Goal: Information Seeking & Learning: Learn about a topic

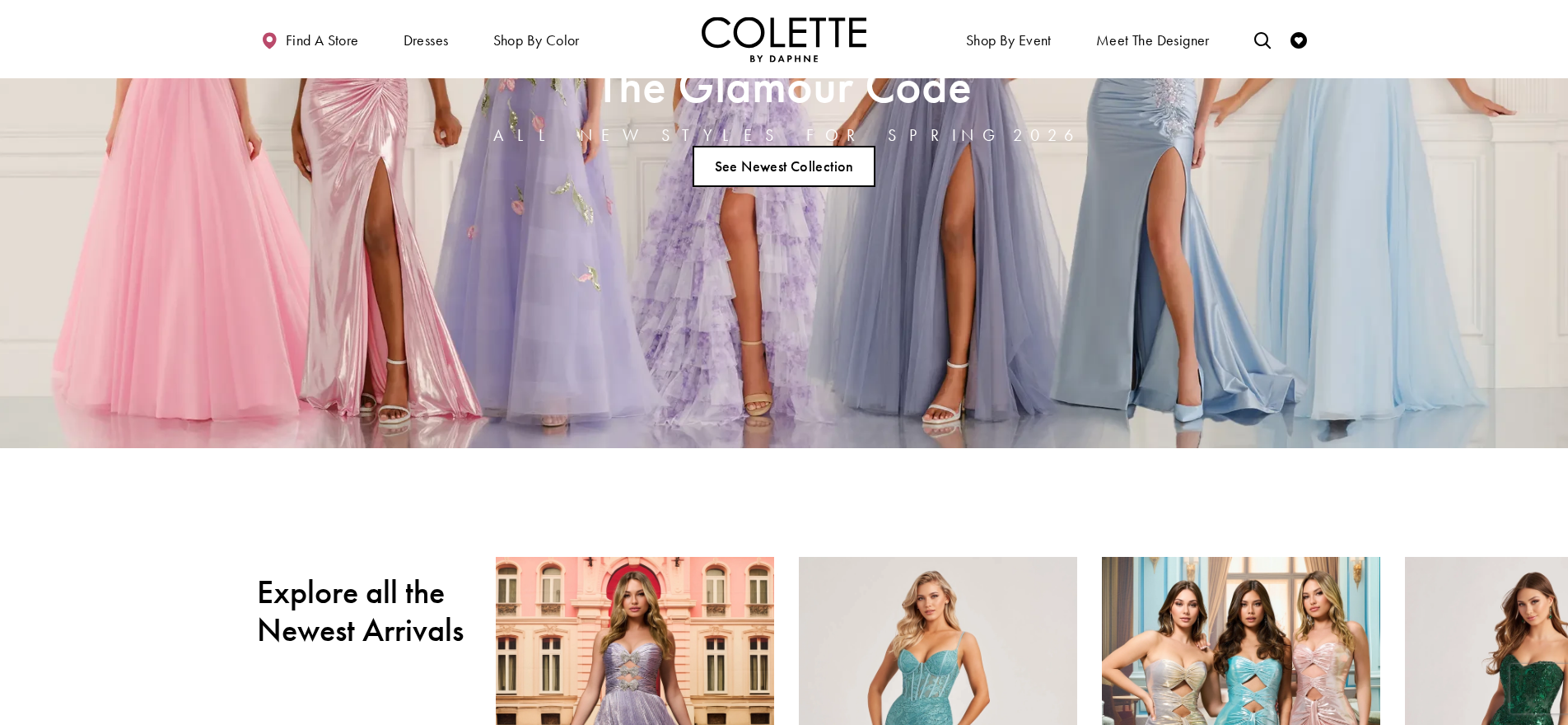
scroll to position [291, 0]
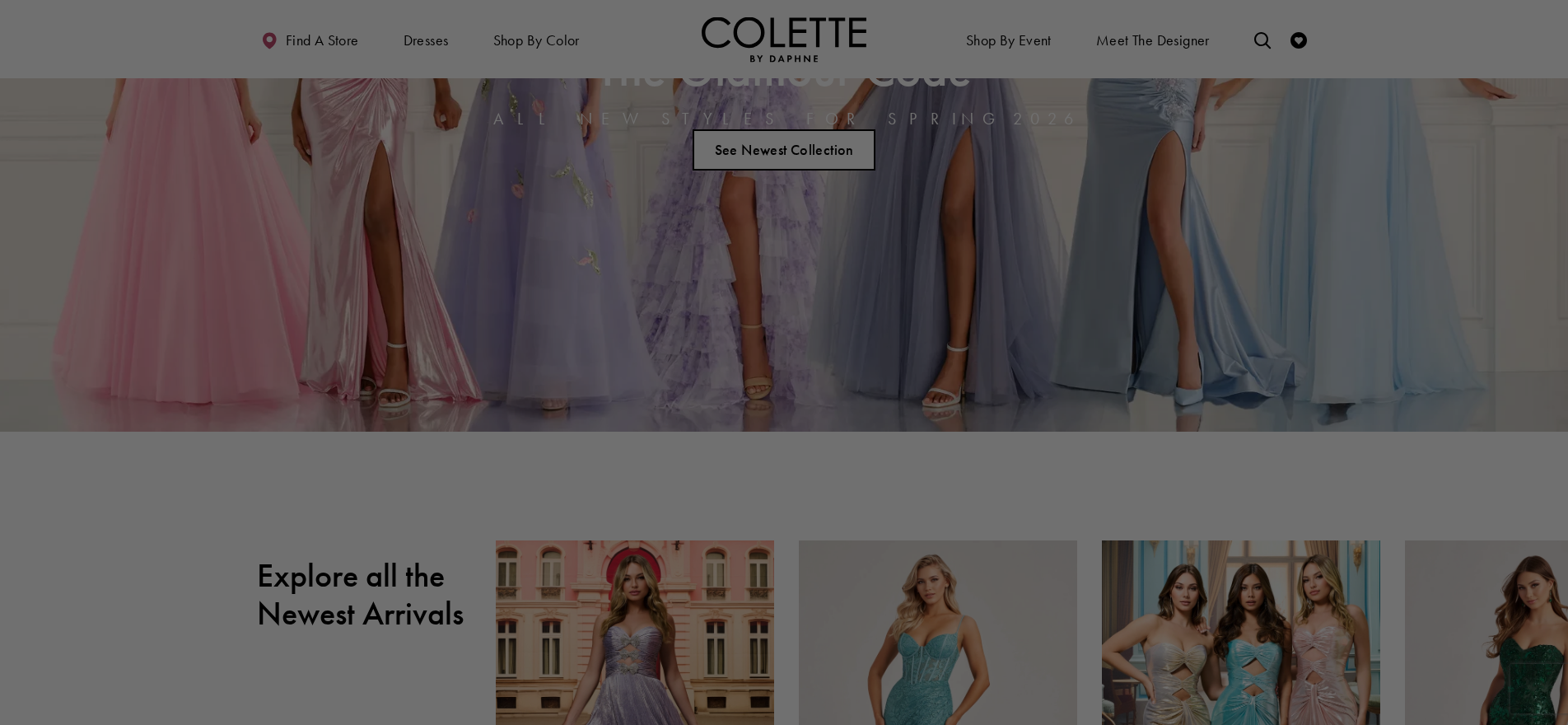
click at [794, 146] on div at bounding box center [791, 366] width 1584 height 732
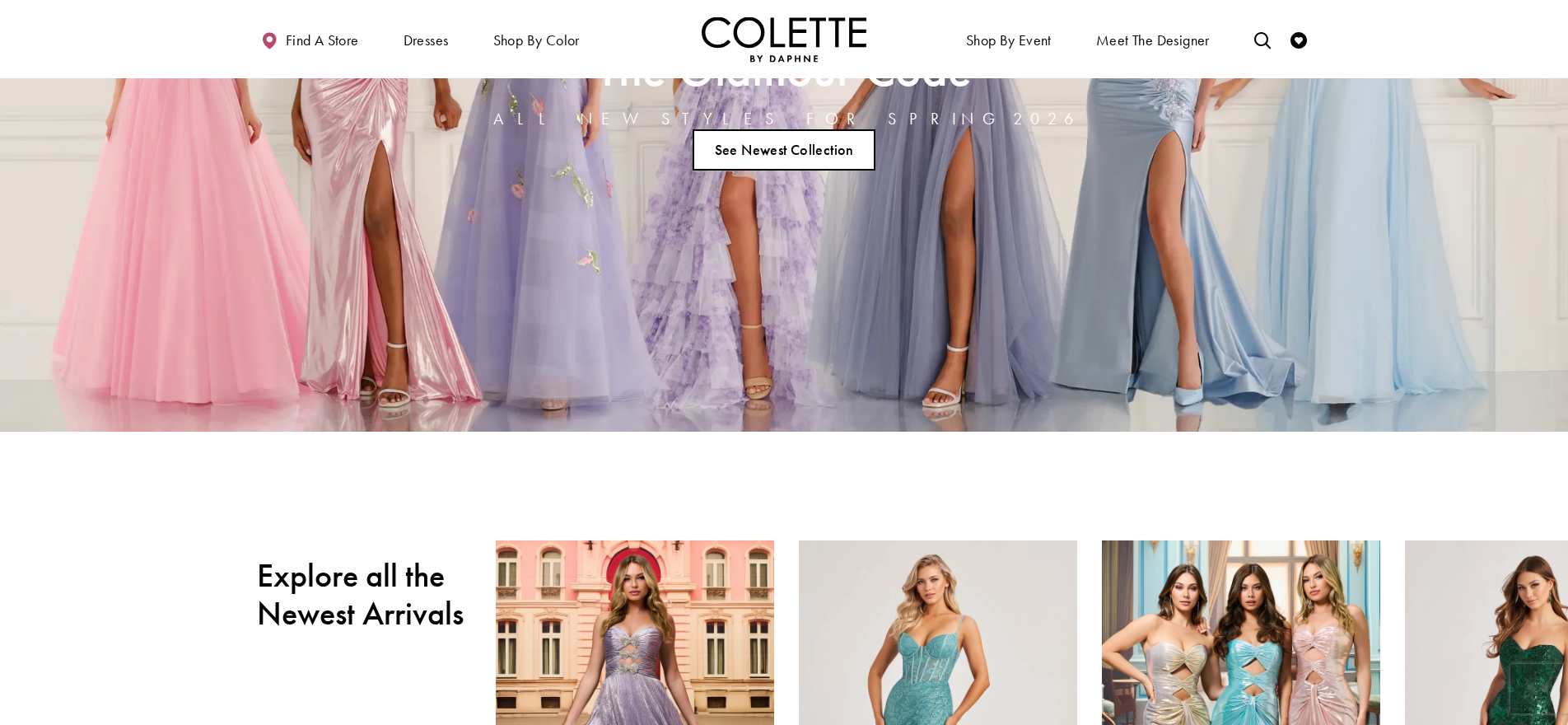
click at [825, 160] on link "See Newest Collection" at bounding box center [784, 150] width 183 height 41
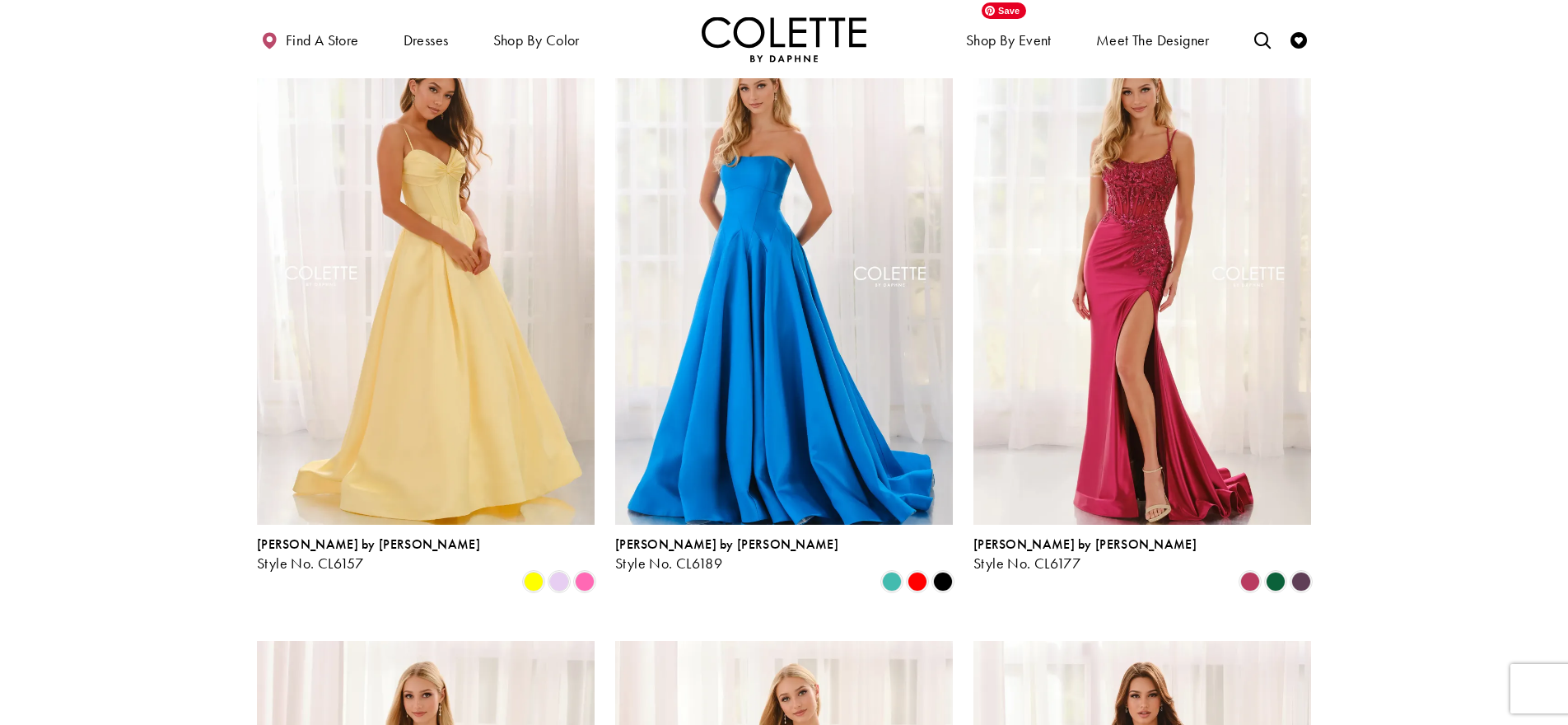
scroll to position [1684, 0]
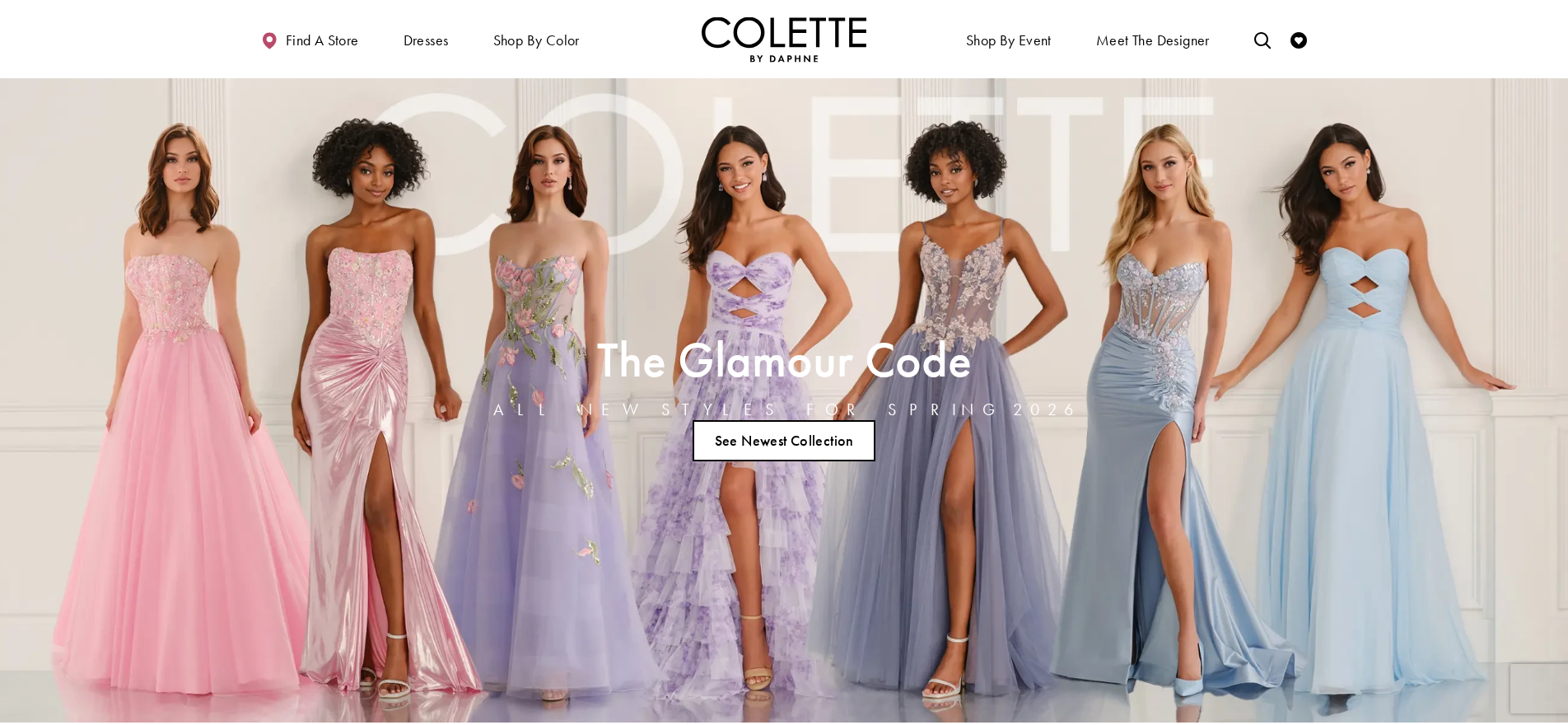
click at [789, 445] on link "See Newest Collection" at bounding box center [784, 441] width 183 height 41
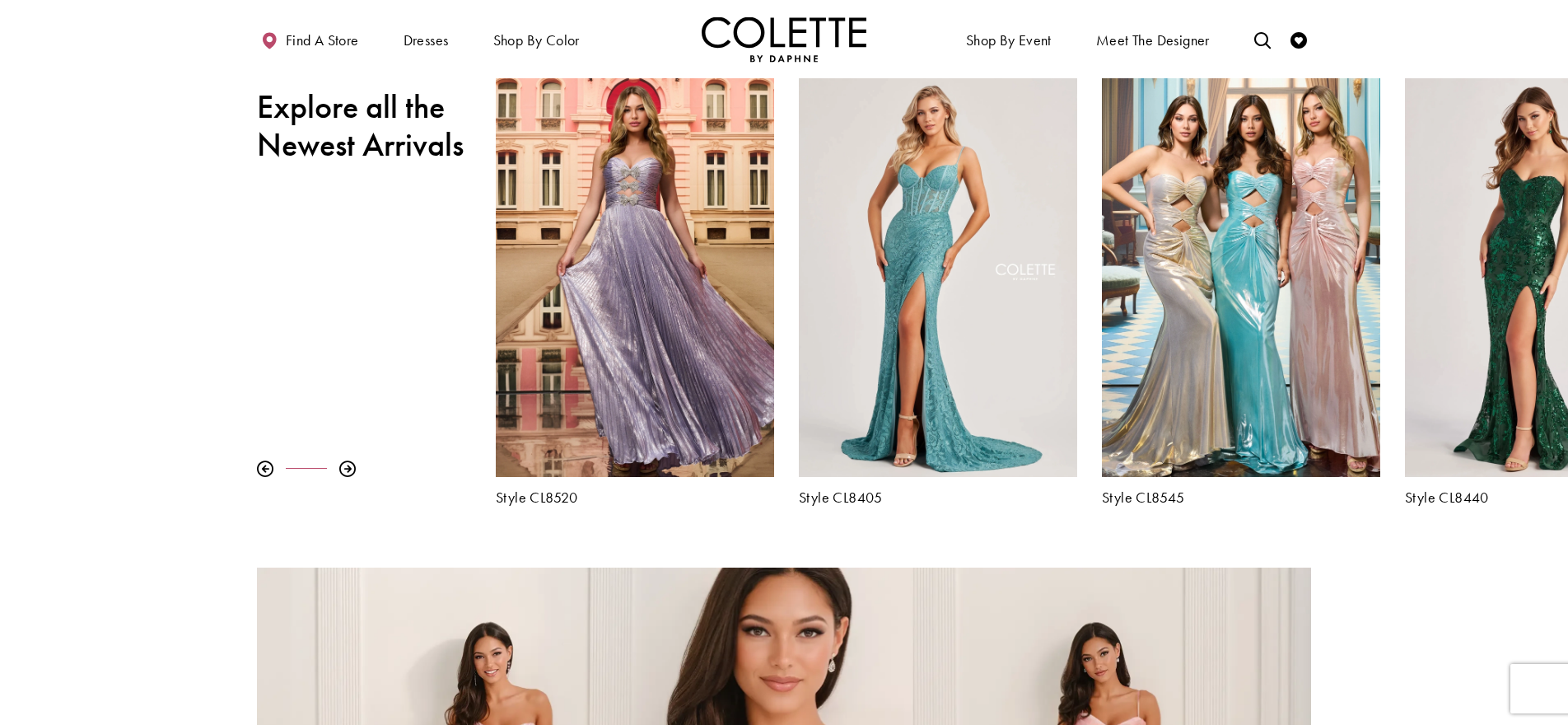
scroll to position [782, 0]
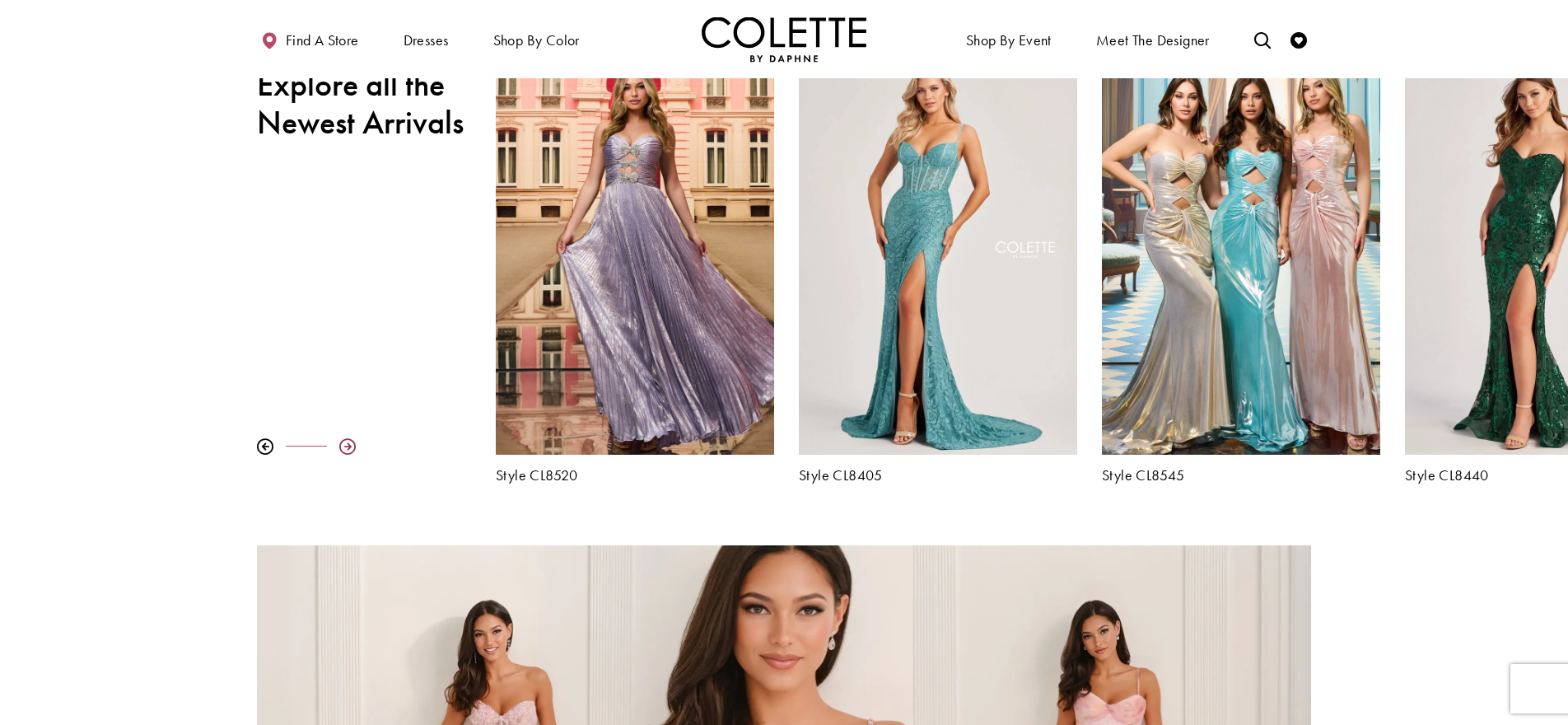
click at [348, 443] on div at bounding box center [347, 446] width 17 height 17
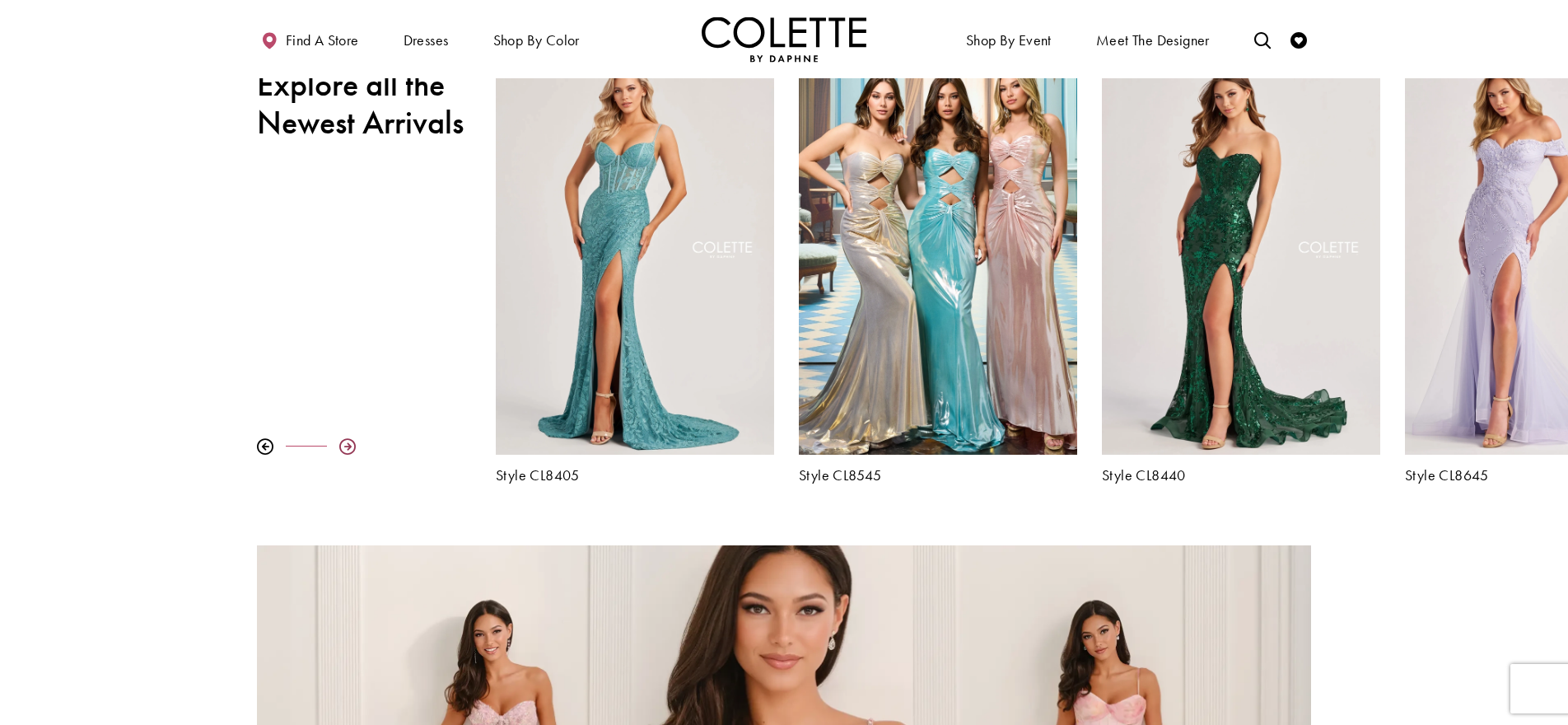
click at [347, 443] on div at bounding box center [347, 446] width 17 height 17
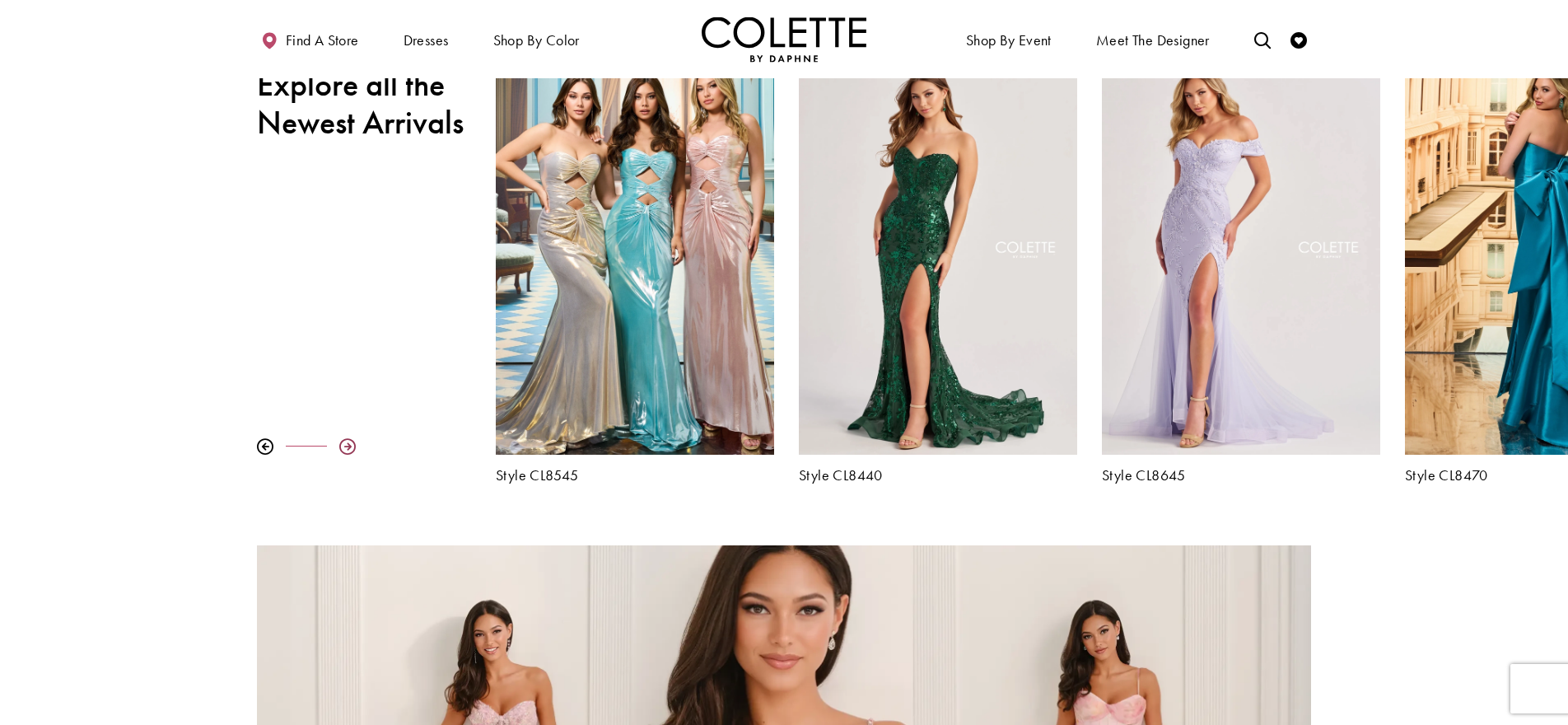
click at [347, 443] on div at bounding box center [347, 446] width 17 height 17
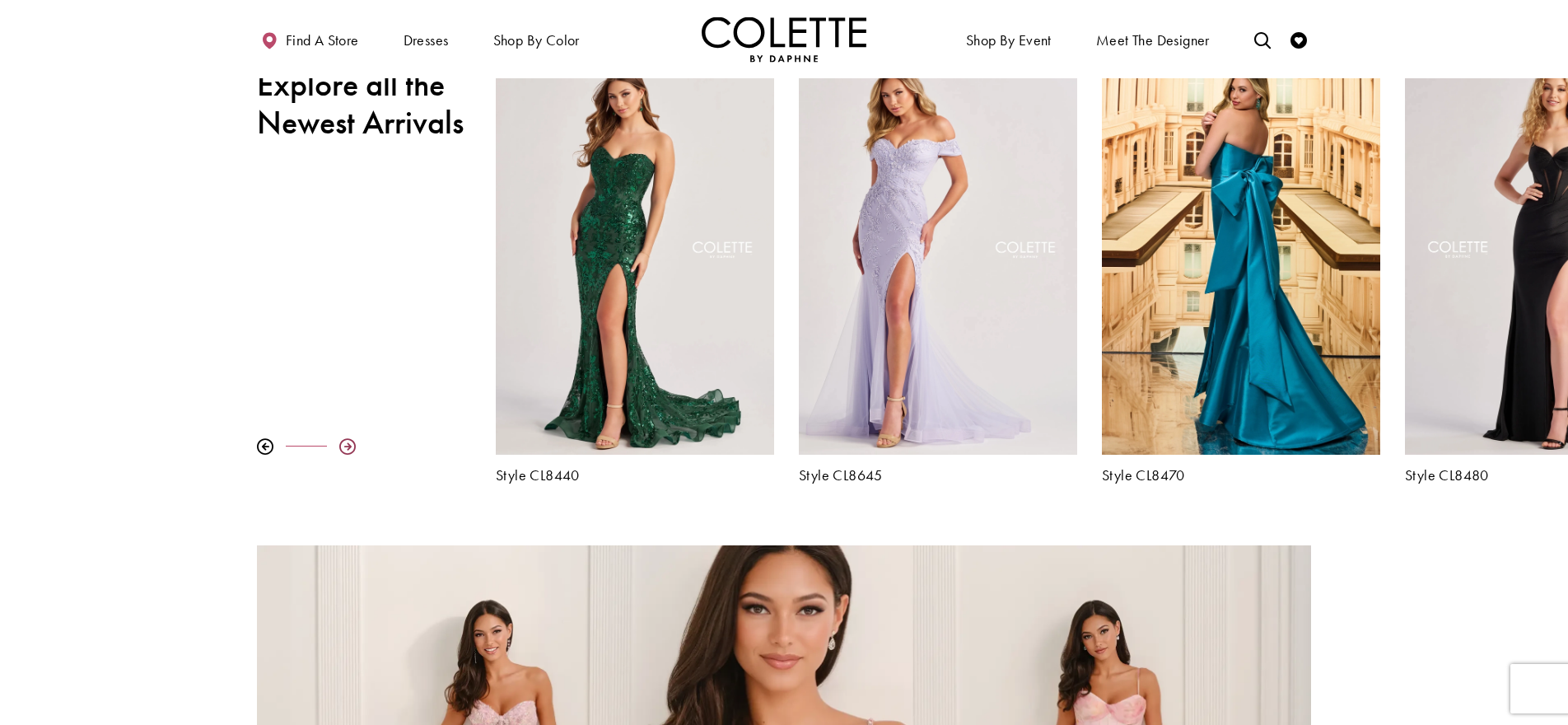
click at [347, 443] on div at bounding box center [347, 446] width 17 height 17
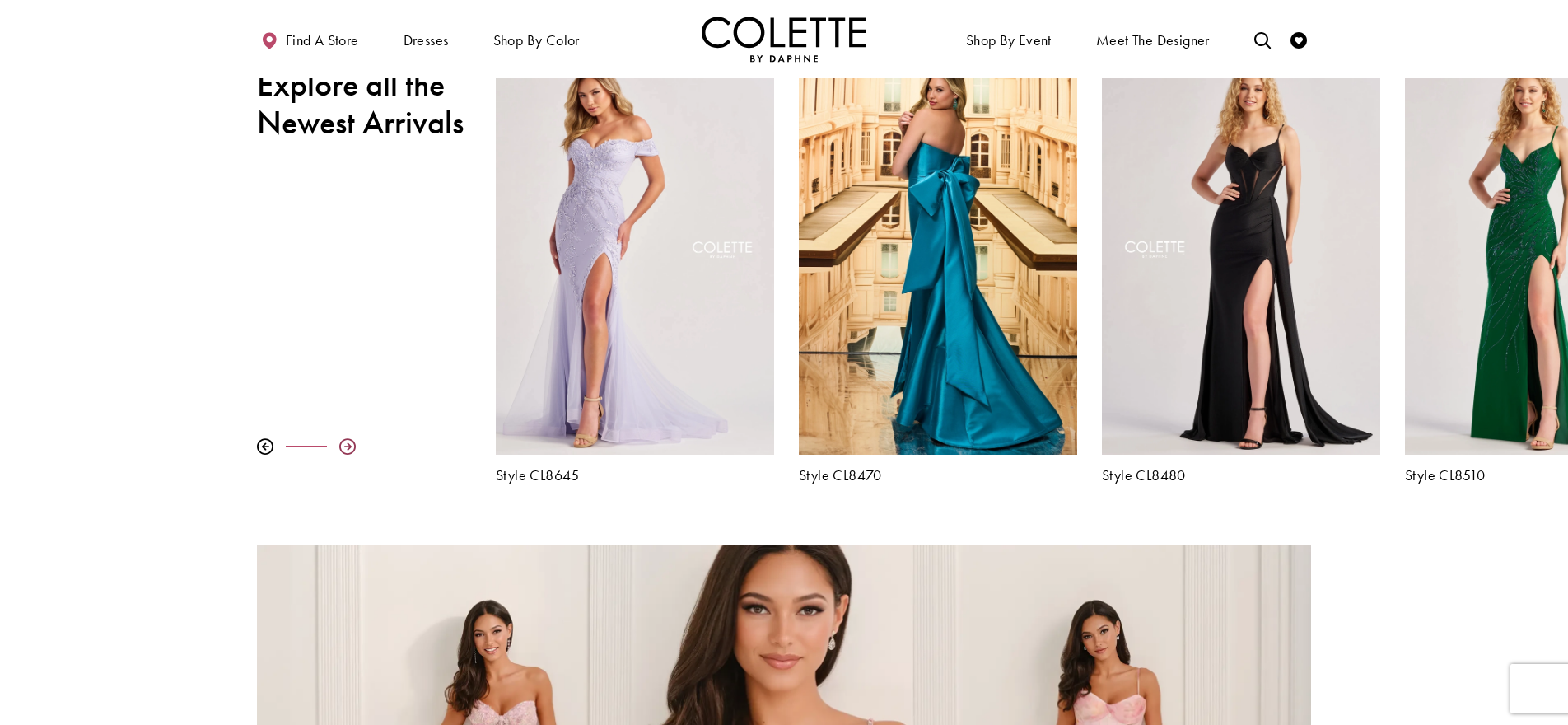
click at [347, 443] on div at bounding box center [347, 446] width 17 height 17
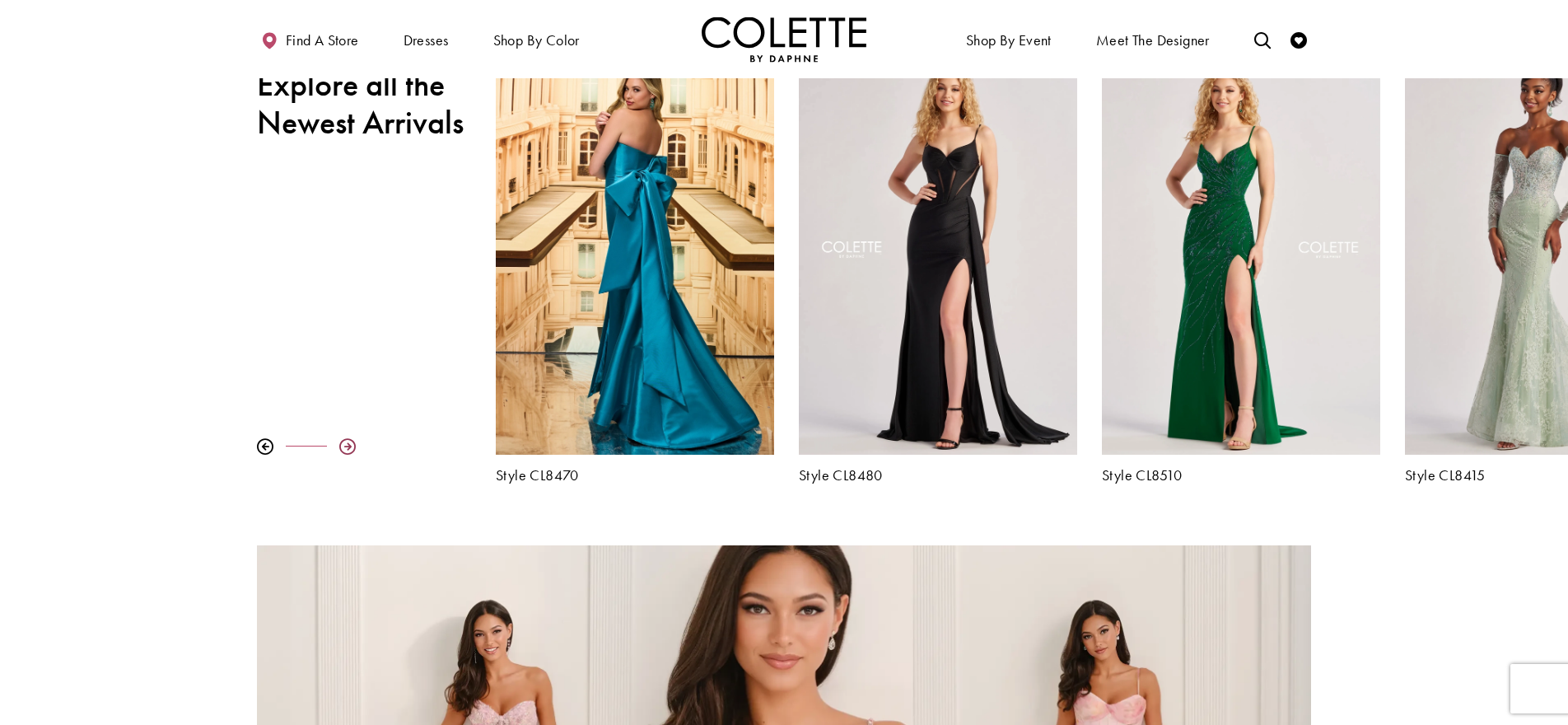
click at [347, 443] on div at bounding box center [347, 446] width 17 height 17
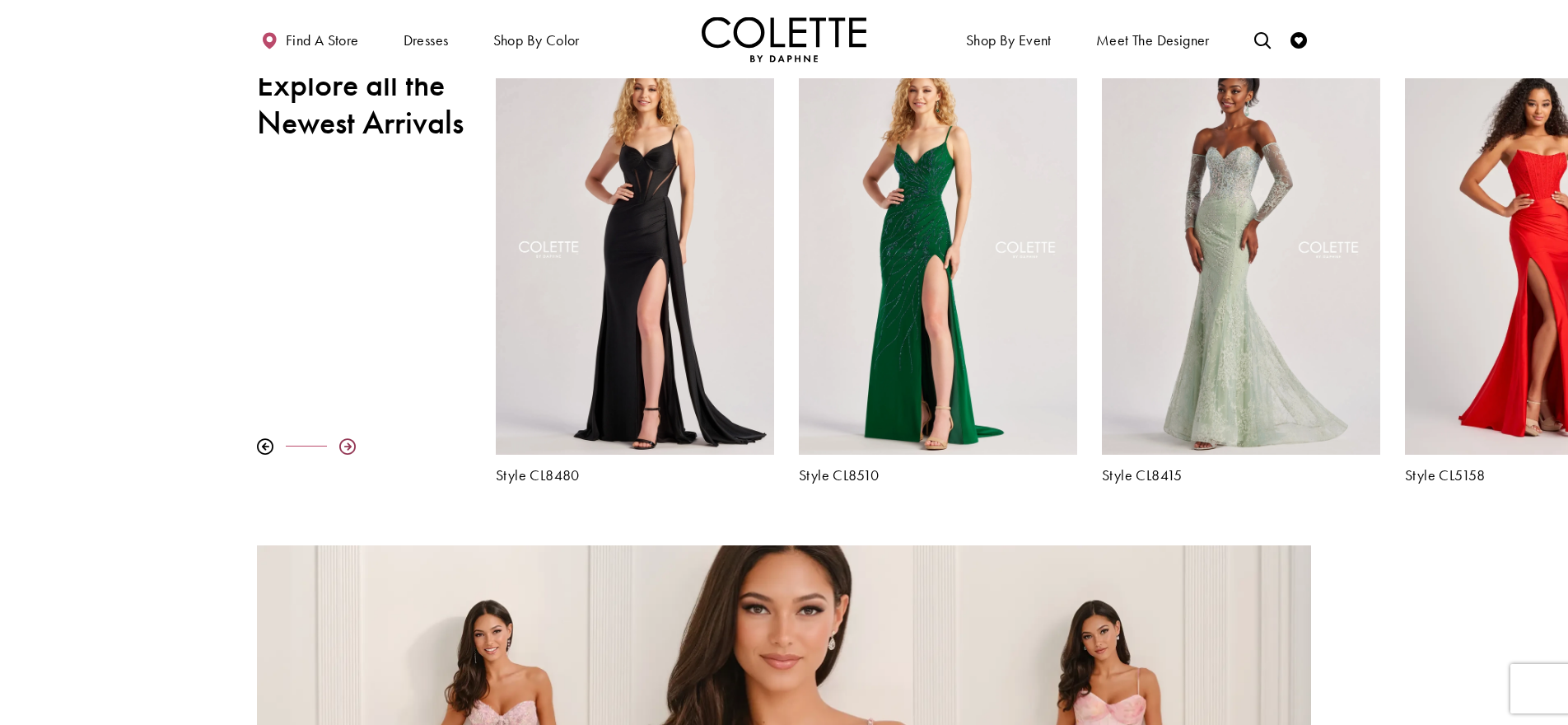
click at [347, 443] on div at bounding box center [347, 446] width 17 height 17
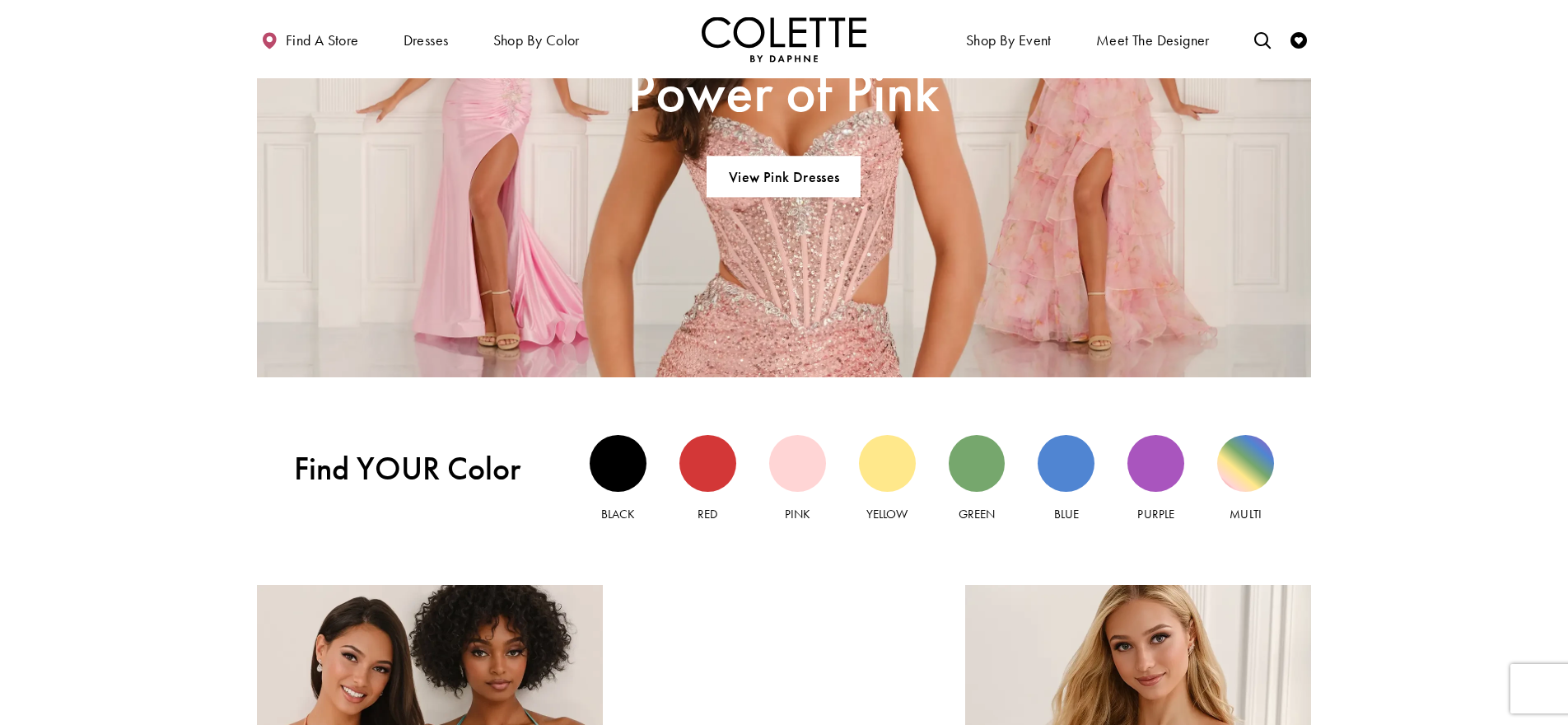
scroll to position [1482, 0]
